Goal: Transaction & Acquisition: Obtain resource

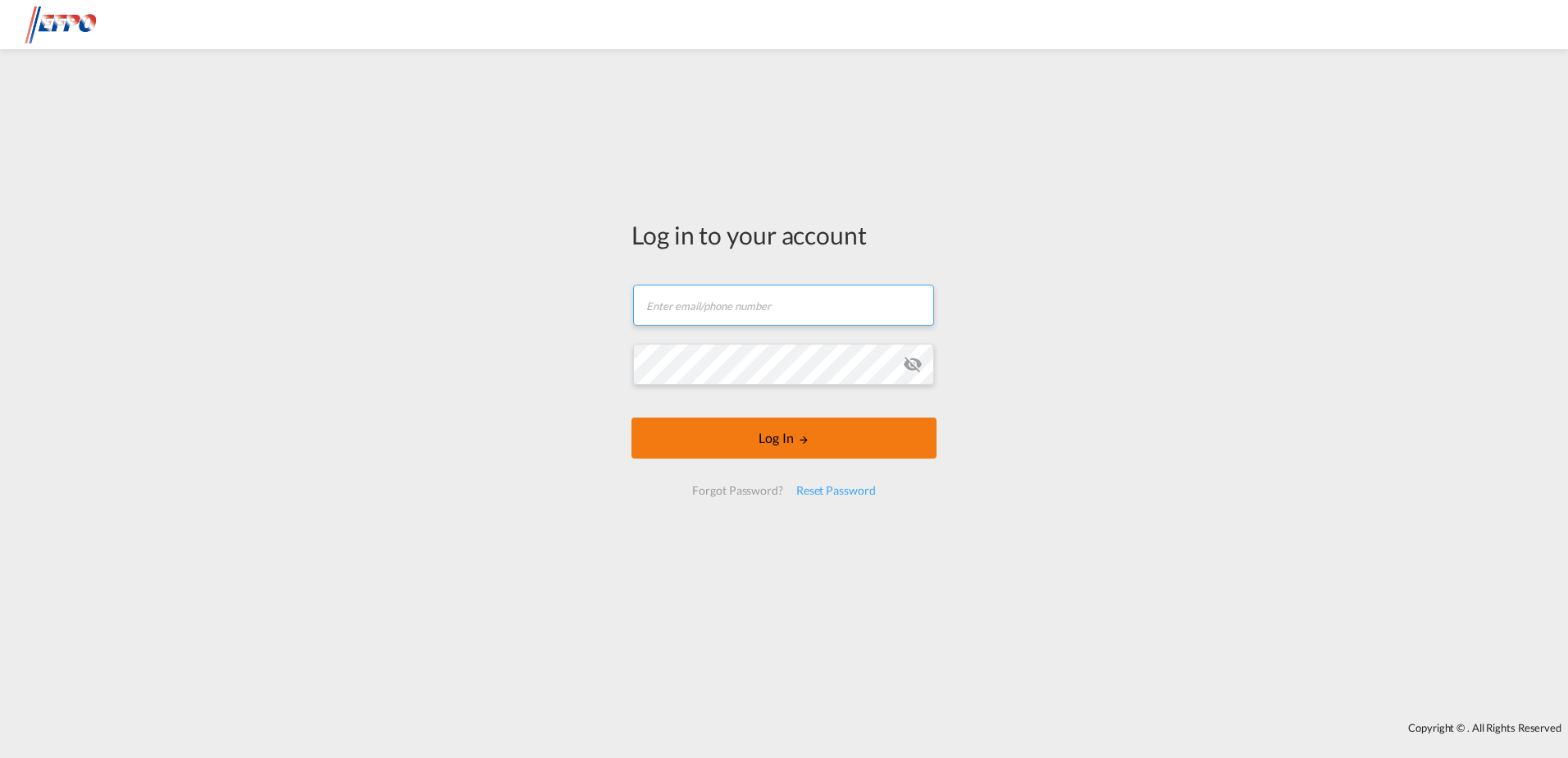
type input "[EMAIL_ADDRESS][DOMAIN_NAME]"
click at [734, 433] on button "Log In" at bounding box center [784, 438] width 305 height 41
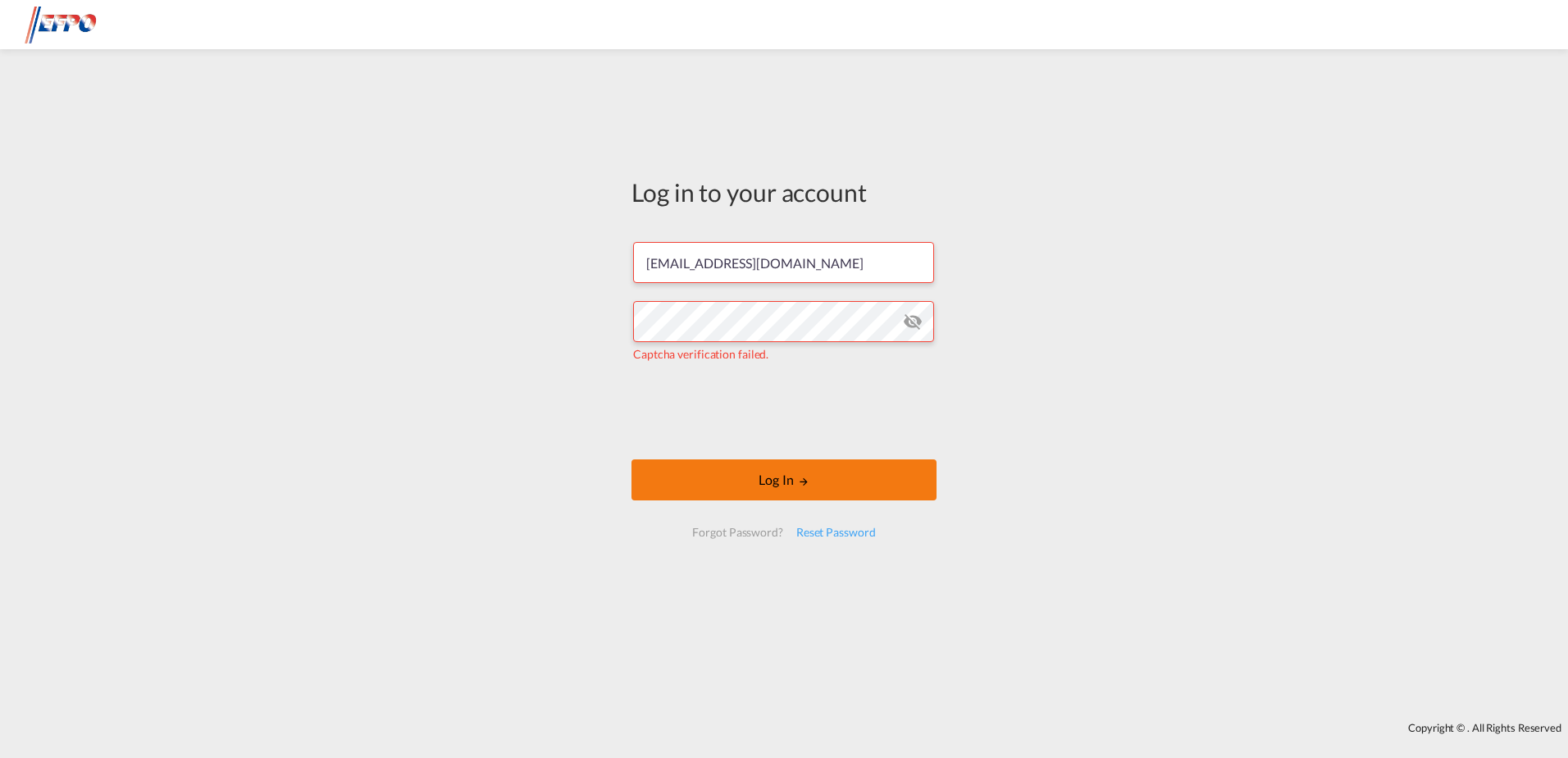
click at [710, 490] on button "Log In" at bounding box center [784, 480] width 305 height 41
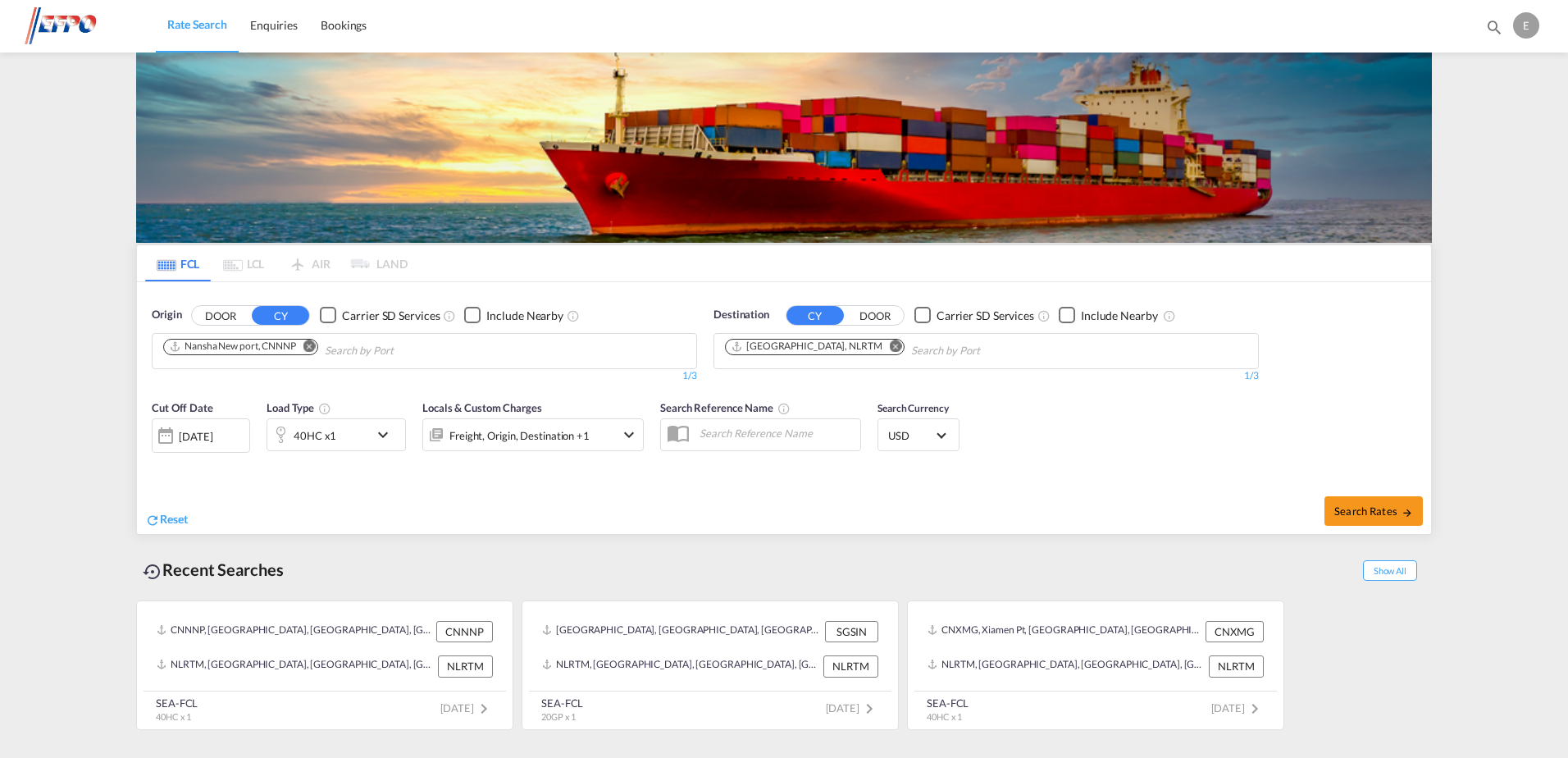
click at [313, 347] on md-icon "Remove" at bounding box center [310, 345] width 12 height 13
click at [290, 350] on input "Chips input." at bounding box center [241, 351] width 156 height 26
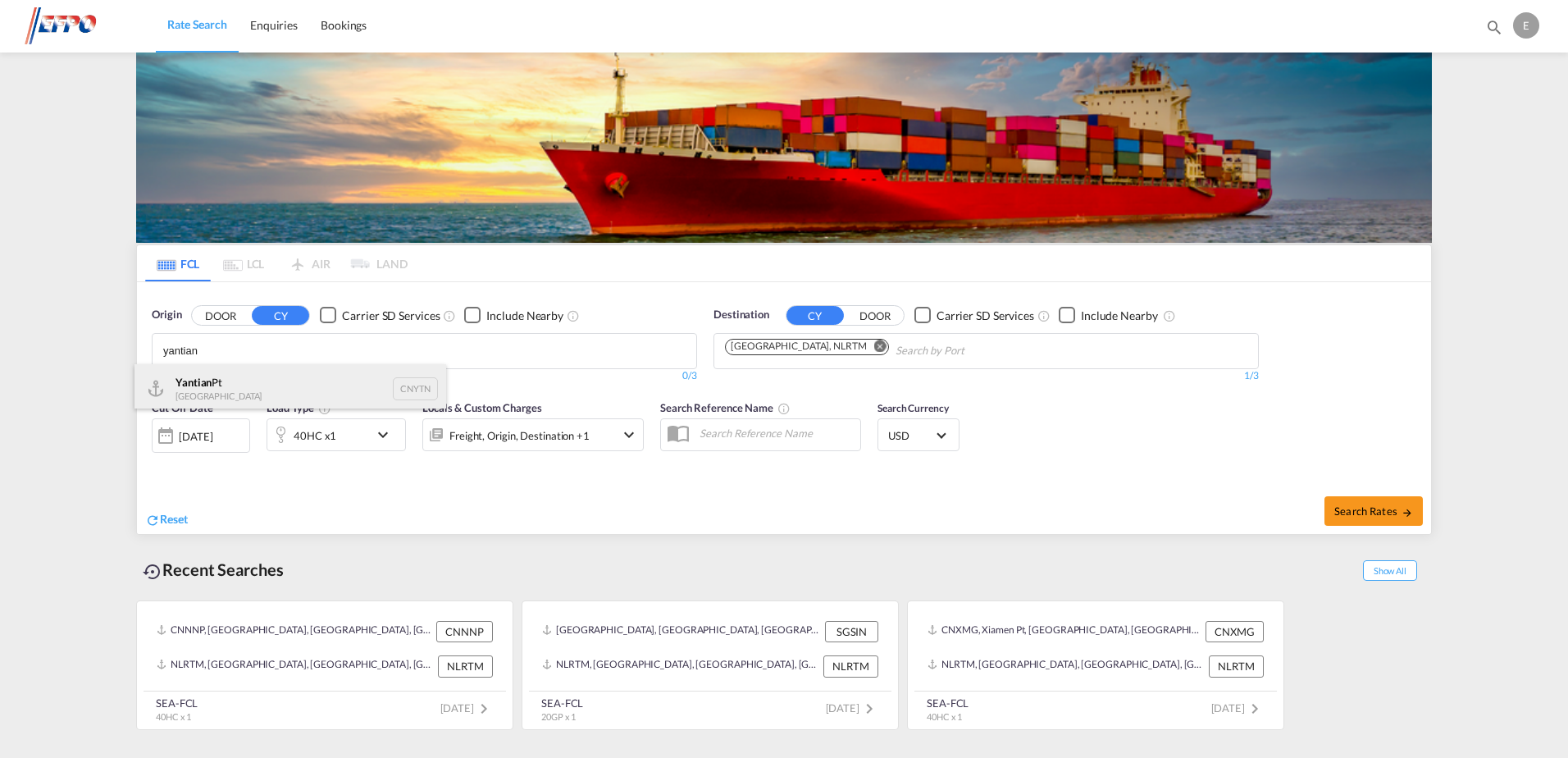
type input "yantian"
click at [337, 377] on div "Yantian Pt China CNYTN" at bounding box center [290, 389] width 311 height 49
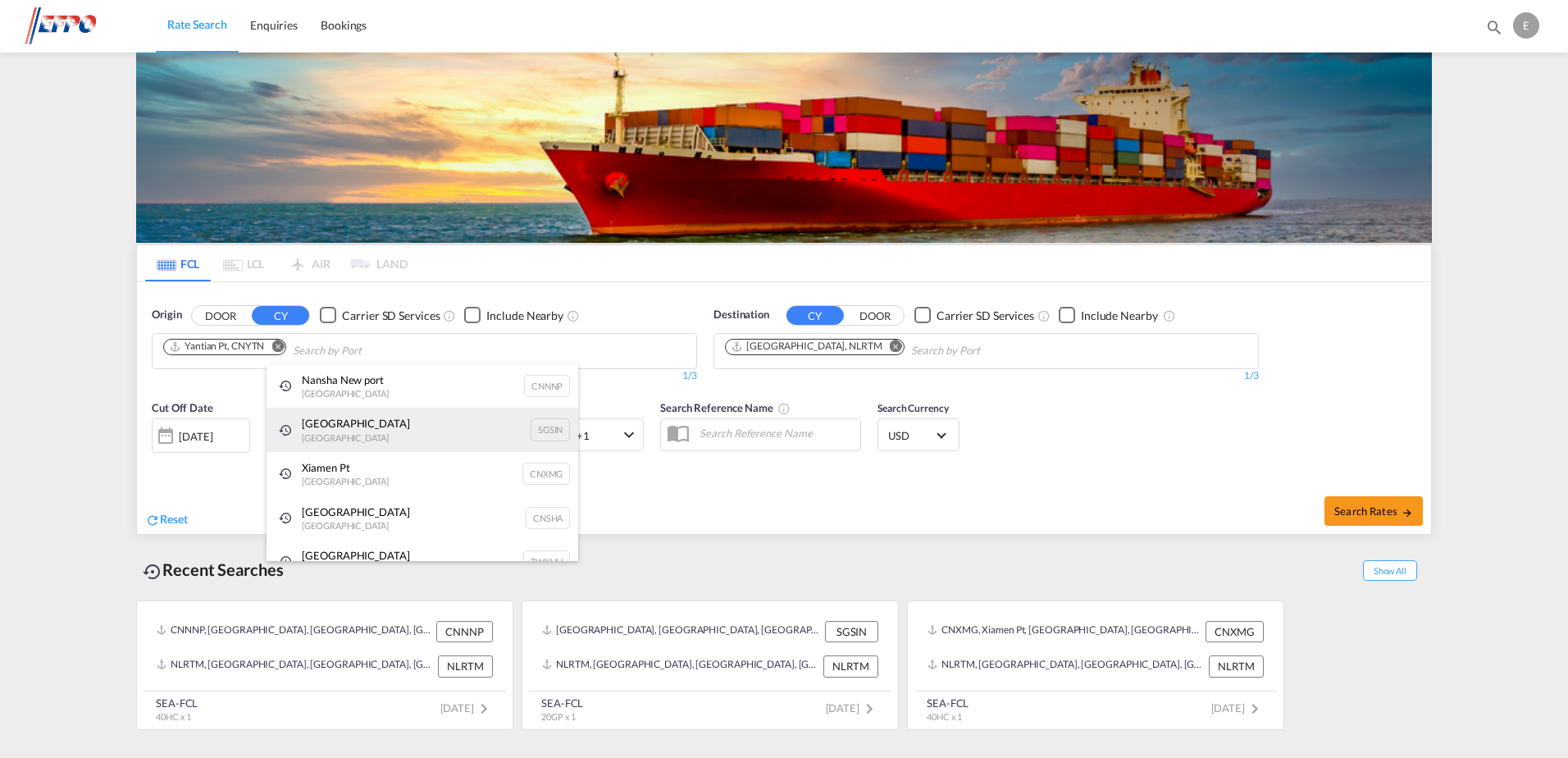
click at [357, 435] on div "Singapore Singapore SGSIN" at bounding box center [422, 430] width 311 height 44
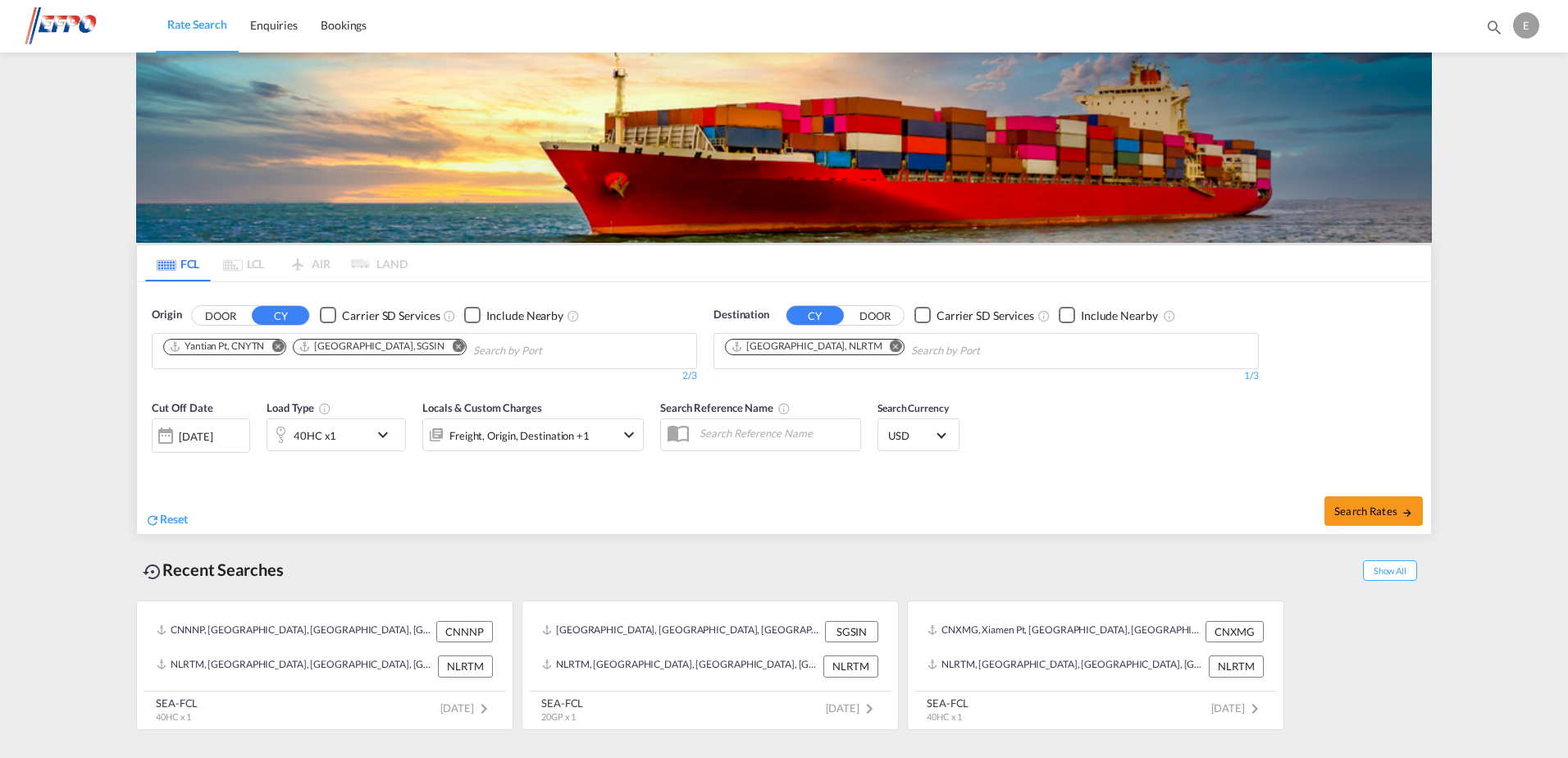
drag, startPoint x: 332, startPoint y: 432, endPoint x: 389, endPoint y: 438, distance: 57.3
click at [389, 438] on md-icon "icon-chevron-down" at bounding box center [386, 435] width 28 height 19
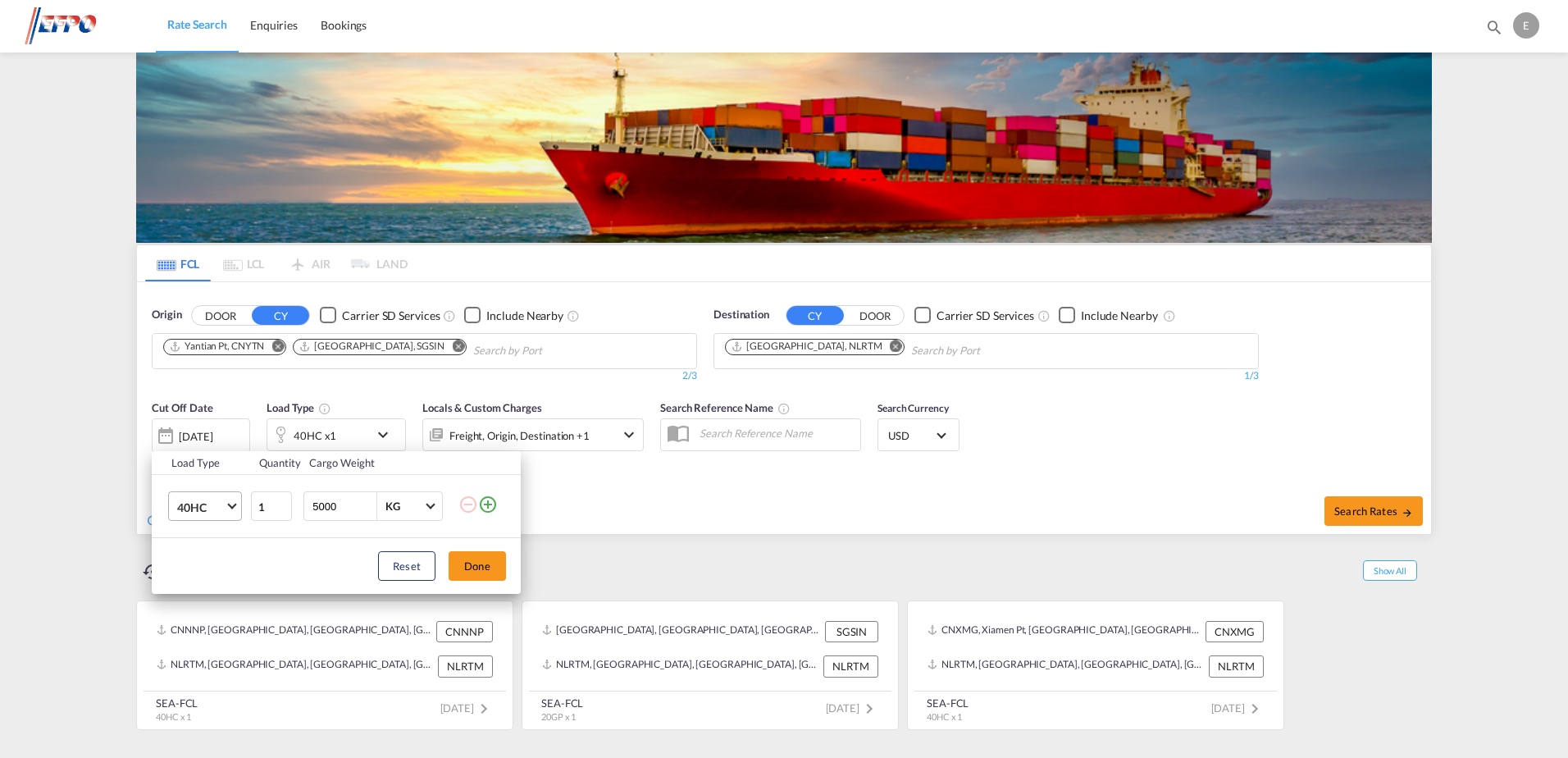
click at [234, 509] on md-select-value "40HC" at bounding box center [209, 506] width 65 height 28
click at [200, 424] on md-option "20GP" at bounding box center [220, 428] width 112 height 39
click at [483, 564] on button "Done" at bounding box center [478, 566] width 58 height 30
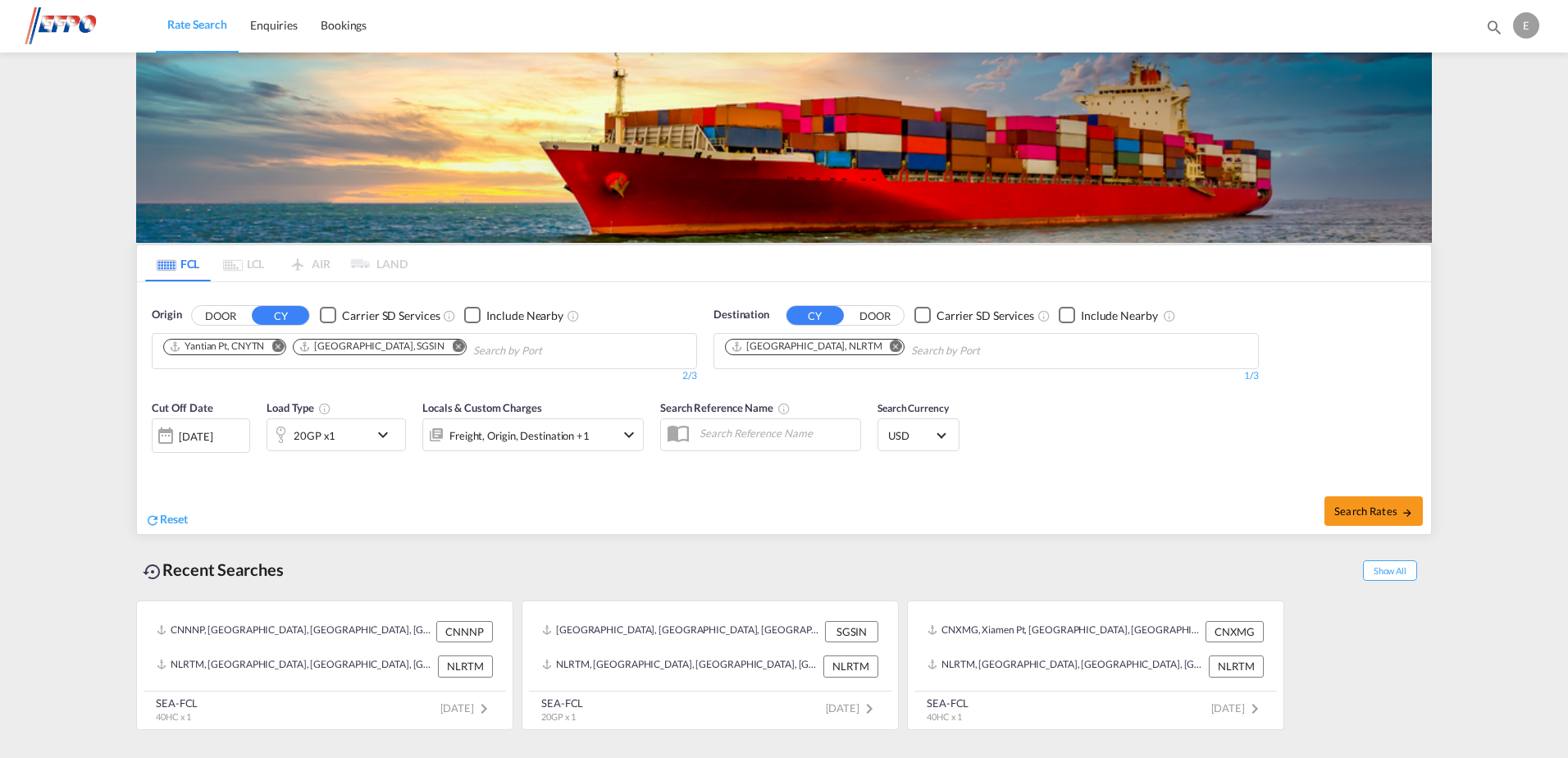
click at [452, 344] on md-icon "Remove" at bounding box center [458, 345] width 12 height 13
click at [1365, 511] on span "Search Rates" at bounding box center [1374, 512] width 79 height 13
type input "CNYTN to NLRTM / [DATE]"
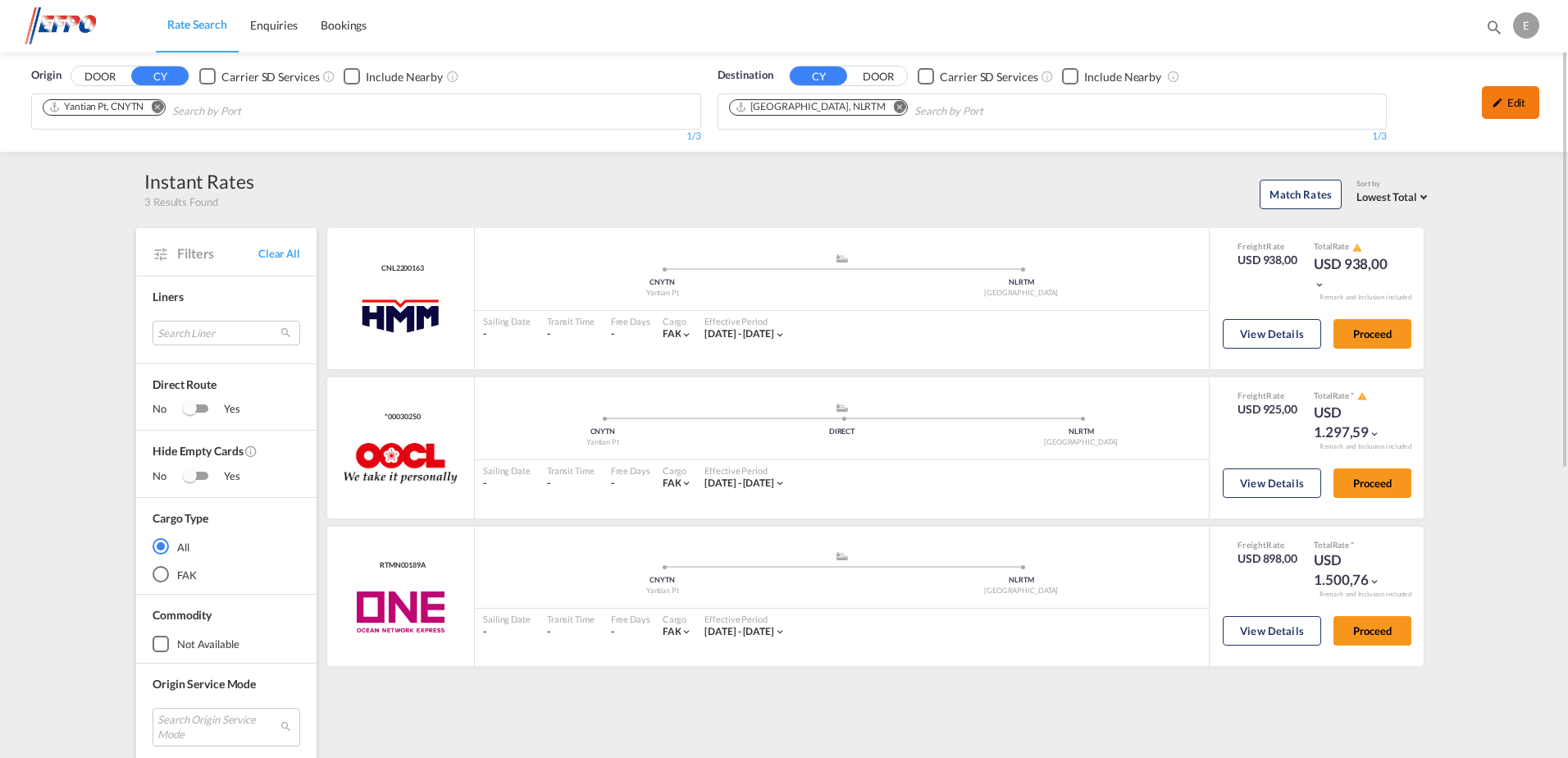
click at [1501, 110] on div "Edit" at bounding box center [1511, 103] width 58 height 33
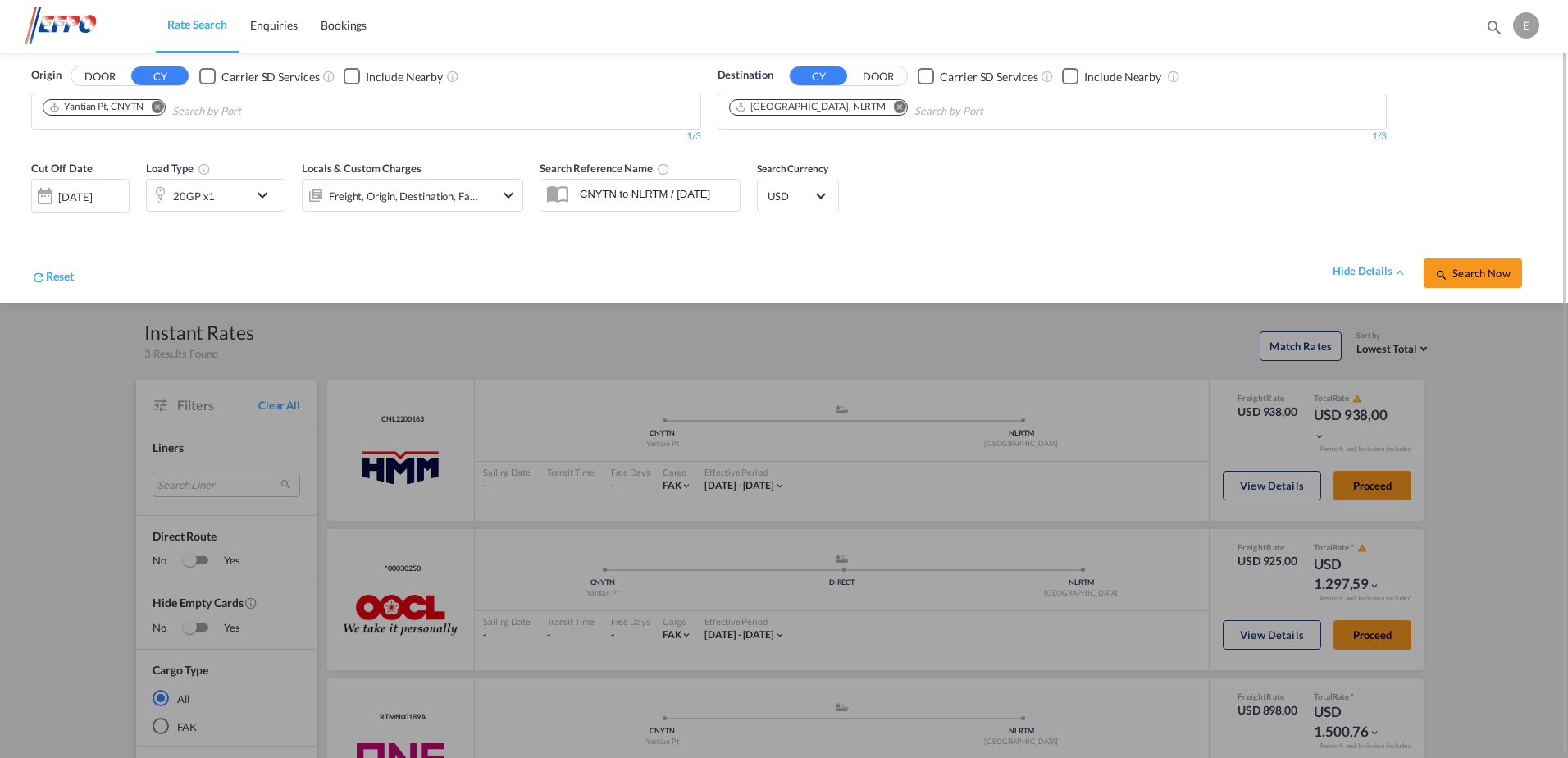
click at [92, 193] on div "[DATE]" at bounding box center [75, 196] width 34 height 14
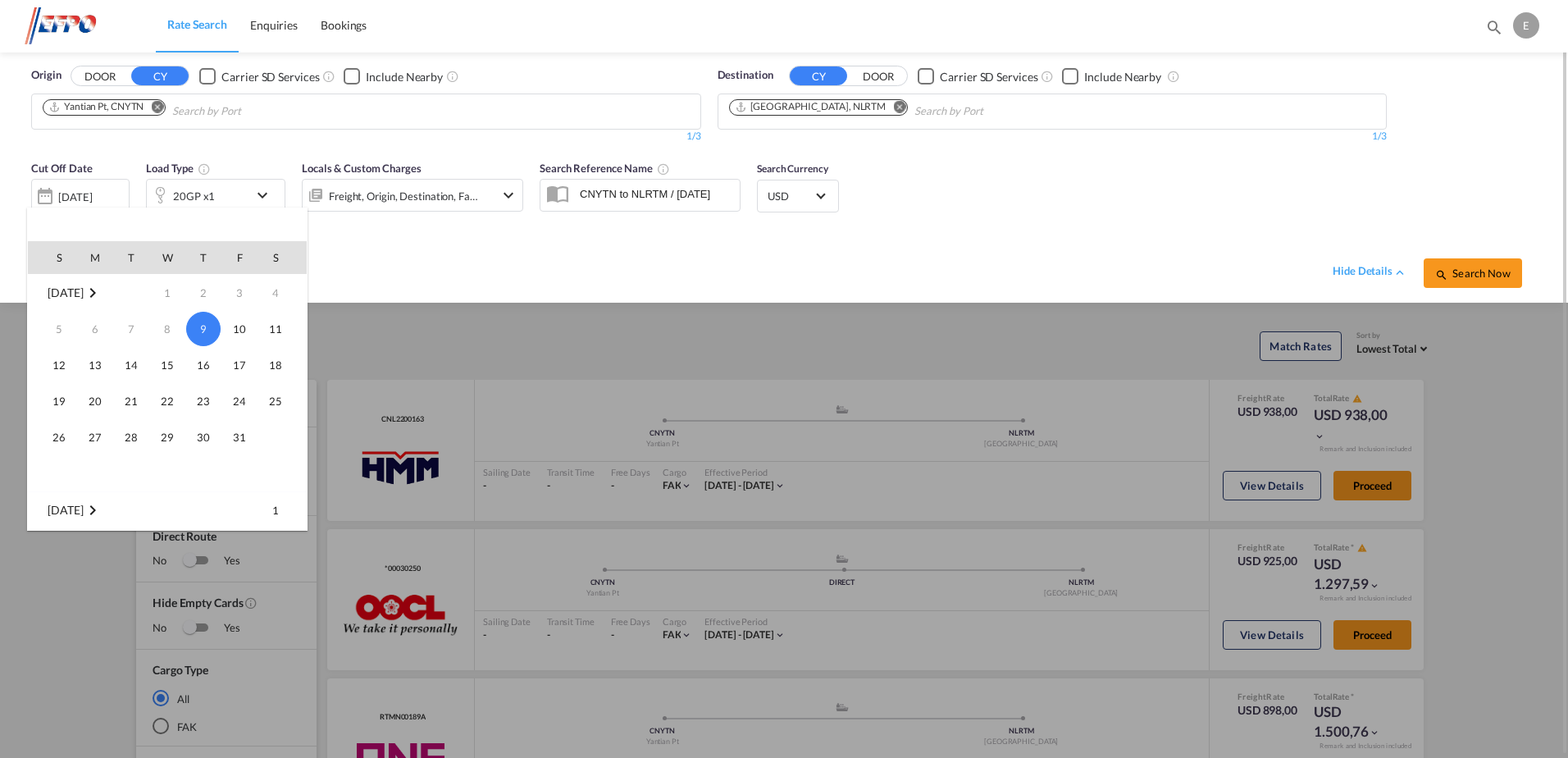
click at [194, 368] on span "16" at bounding box center [204, 366] width 33 height 33
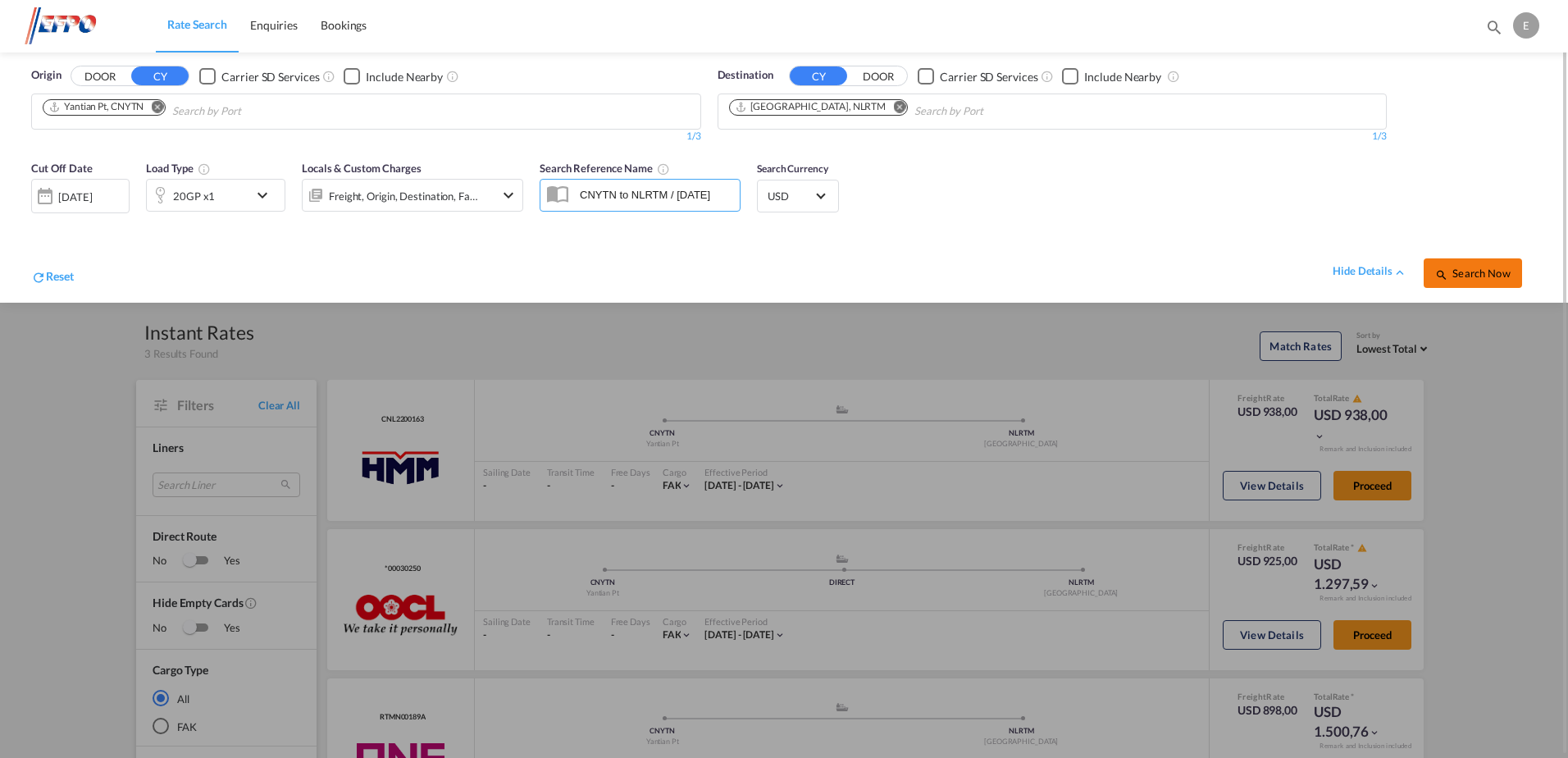
click at [1464, 258] on div "Search Now" at bounding box center [1481, 265] width 113 height 46
click at [1472, 271] on span "Search Now" at bounding box center [1473, 273] width 75 height 13
